Goal: Transaction & Acquisition: Purchase product/service

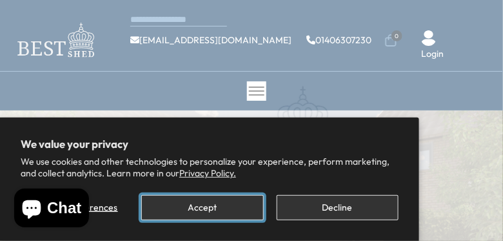
click at [215, 212] on button "Accept" at bounding box center [202, 207] width 122 height 25
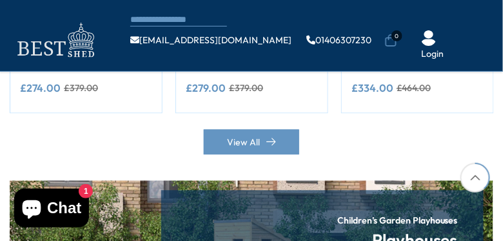
scroll to position [1290, 0]
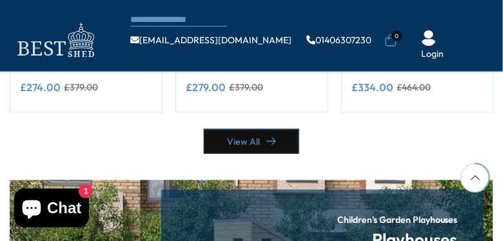
click at [248, 129] on link "View All" at bounding box center [251, 141] width 95 height 25
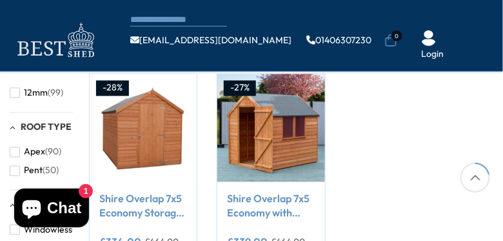
scroll to position [368, 0]
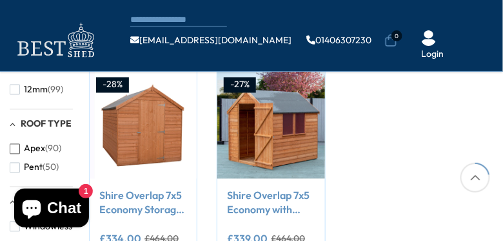
click at [13, 148] on span "button" at bounding box center [15, 149] width 10 height 10
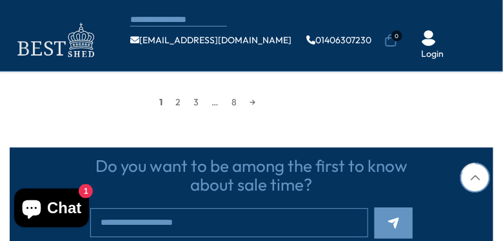
scroll to position [1396, 0]
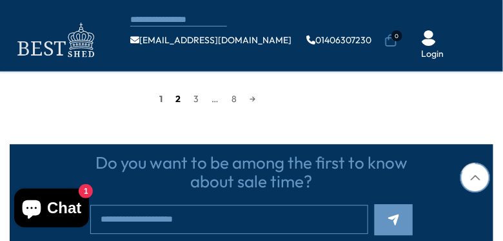
click at [177, 102] on link "2" at bounding box center [178, 98] width 18 height 19
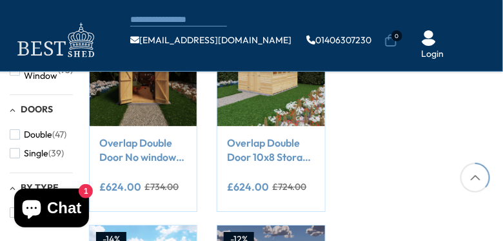
scroll to position [634, 0]
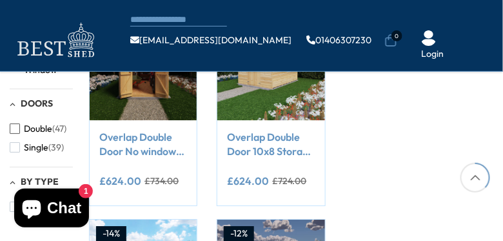
click at [15, 124] on span "button" at bounding box center [15, 128] width 10 height 10
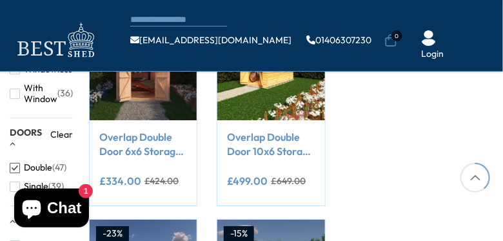
scroll to position [663, 0]
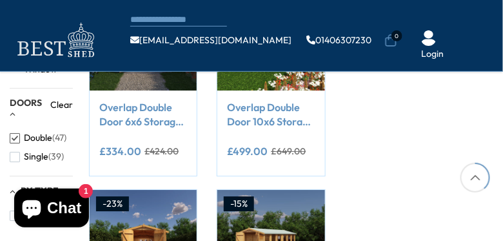
click at [19, 134] on span "button" at bounding box center [15, 138] width 10 height 10
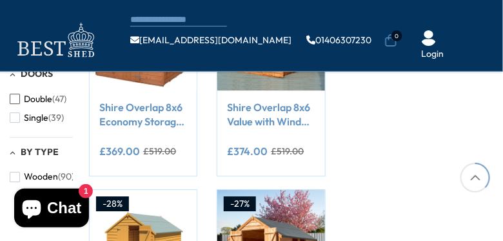
scroll to position [634, 0]
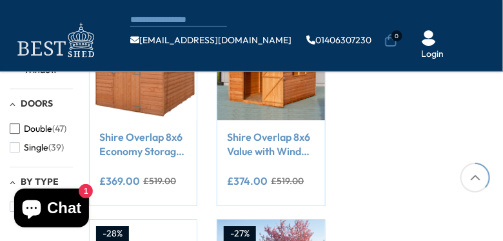
click at [16, 125] on span "button" at bounding box center [15, 128] width 10 height 10
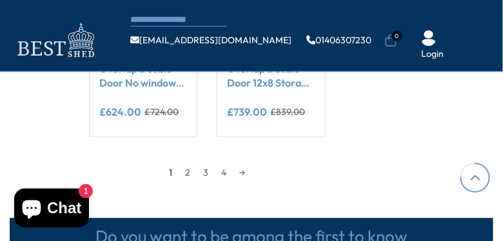
scroll to position [1326, 0]
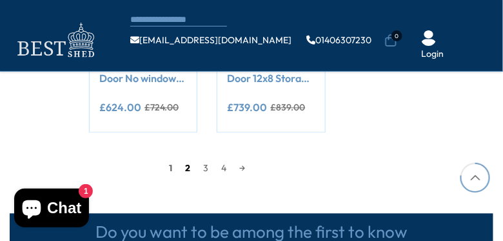
click at [187, 169] on link "2" at bounding box center [188, 167] width 18 height 19
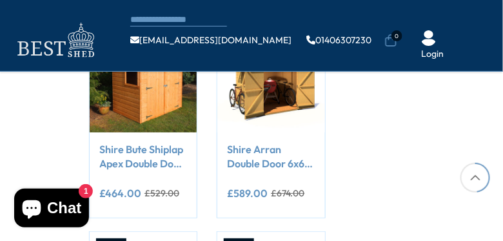
scroll to position [818, 0]
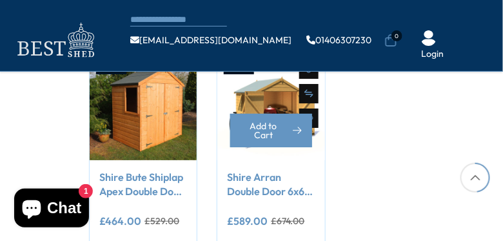
click at [278, 184] on link "Shire Arran Double Door 6x6 12mm interlock Clad wooden Shed" at bounding box center [271, 184] width 88 height 29
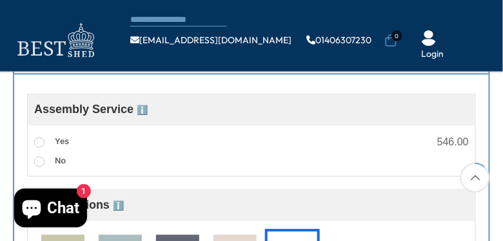
scroll to position [421, 0]
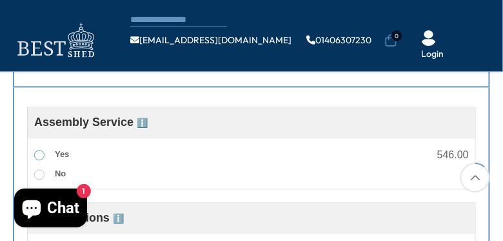
click at [39, 154] on span at bounding box center [39, 155] width 10 height 10
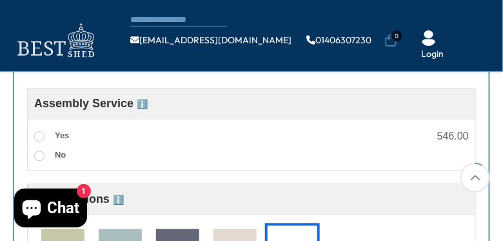
scroll to position [311, 0]
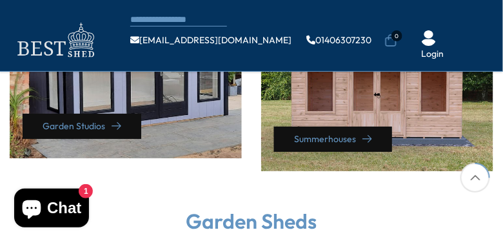
scroll to position [811, 0]
